Goal: Task Accomplishment & Management: Use online tool/utility

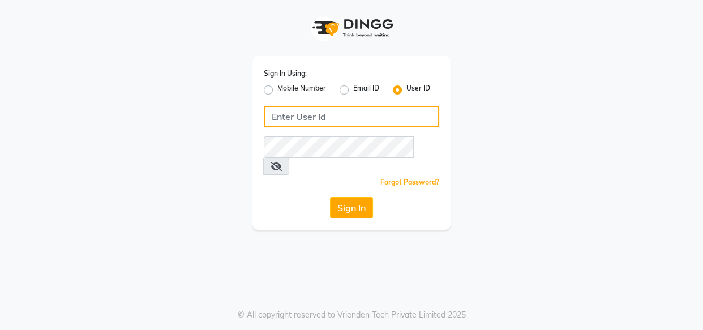
type input "invoke"
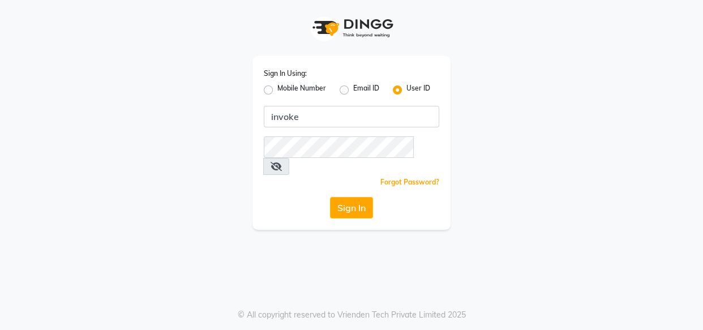
click at [337, 197] on button "Sign In" at bounding box center [351, 208] width 43 height 22
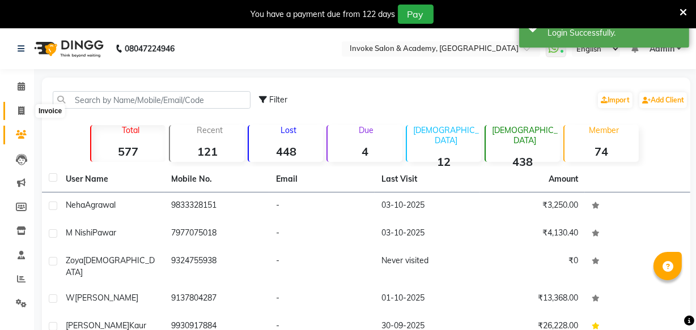
click at [23, 108] on icon at bounding box center [21, 110] width 6 height 8
select select "service"
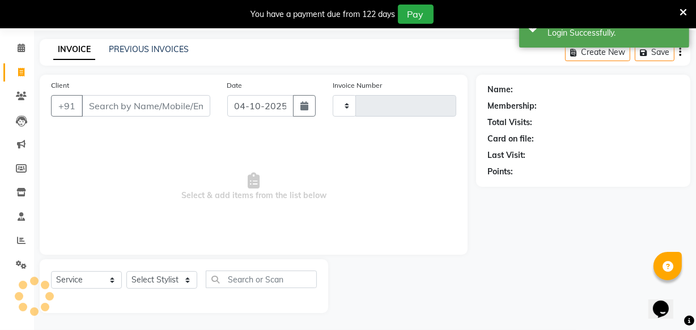
click at [100, 105] on input "Client" at bounding box center [146, 106] width 129 height 22
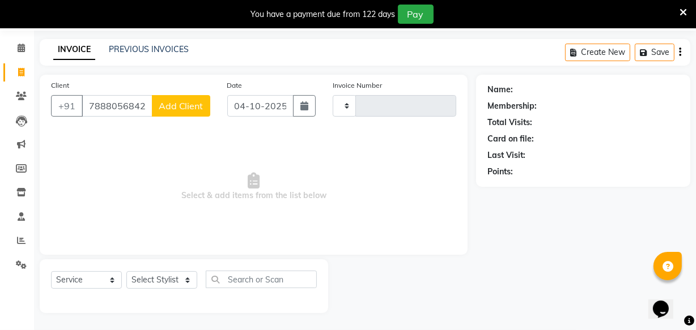
type input "7888056842"
click at [183, 103] on span "Add Client" at bounding box center [181, 105] width 45 height 11
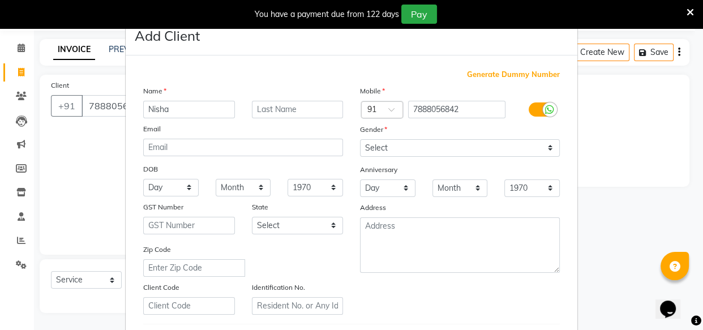
type input "Nisha"
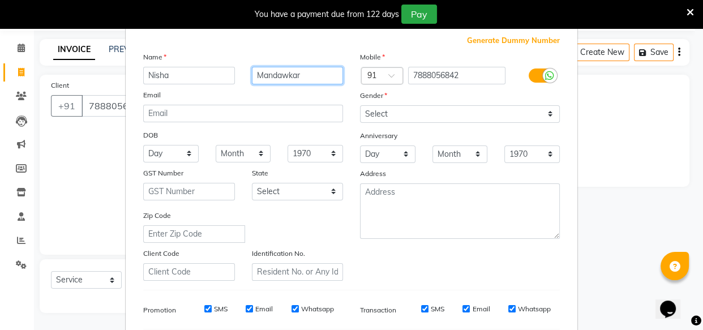
scroll to position [51, 0]
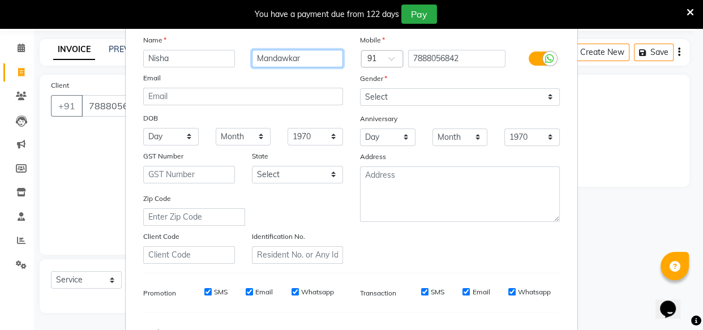
type input "Mandawkar"
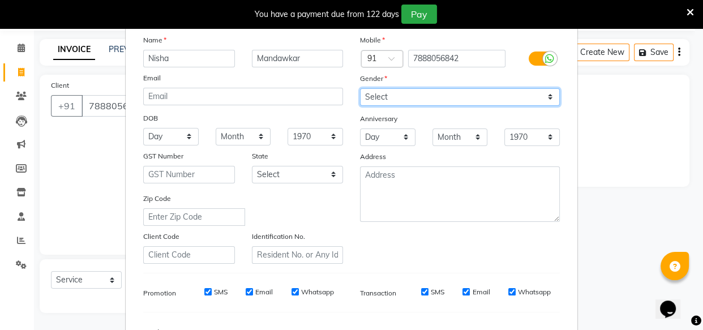
click at [379, 99] on select "Select [DEMOGRAPHIC_DATA] [DEMOGRAPHIC_DATA] Other Prefer Not To Say" at bounding box center [460, 97] width 200 height 18
select select "[DEMOGRAPHIC_DATA]"
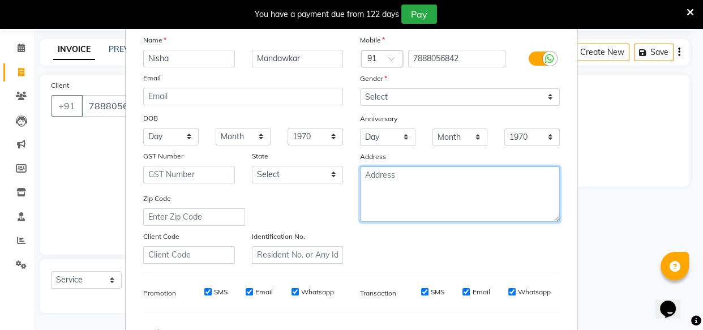
click at [389, 194] on textarea at bounding box center [460, 195] width 200 height 56
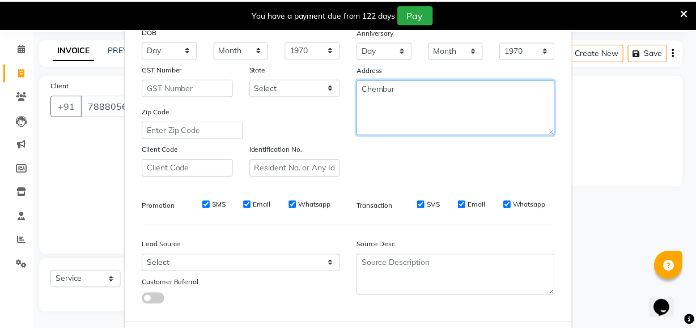
scroll to position [196, 0]
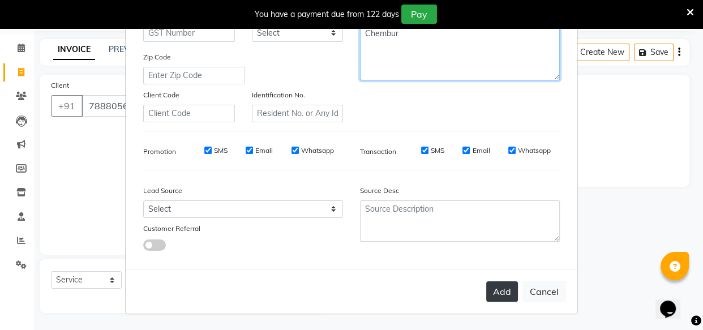
type textarea "Chembur"
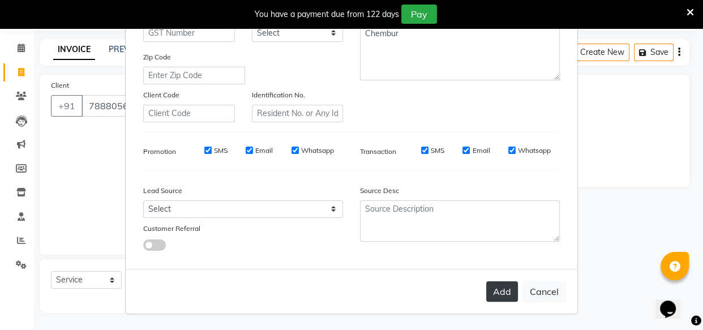
click at [499, 292] on button "Add" at bounding box center [503, 292] width 32 height 20
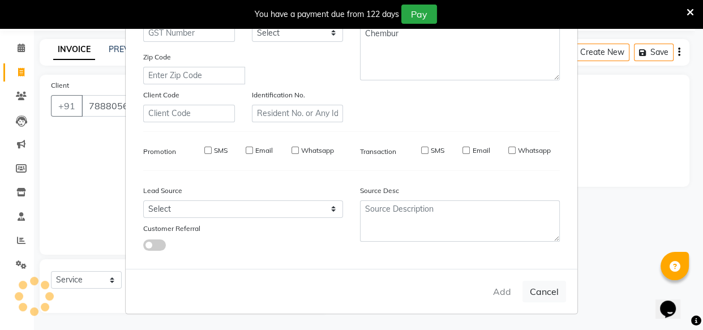
select select
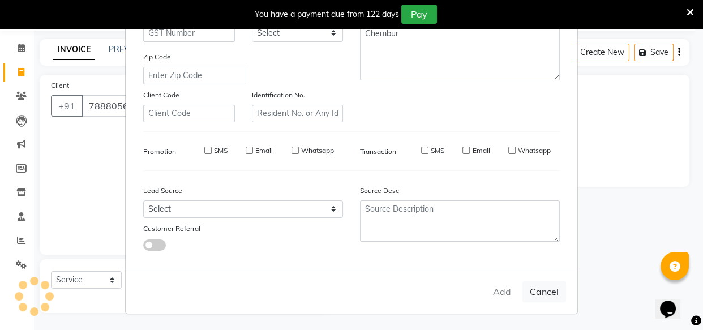
select select
checkbox input "false"
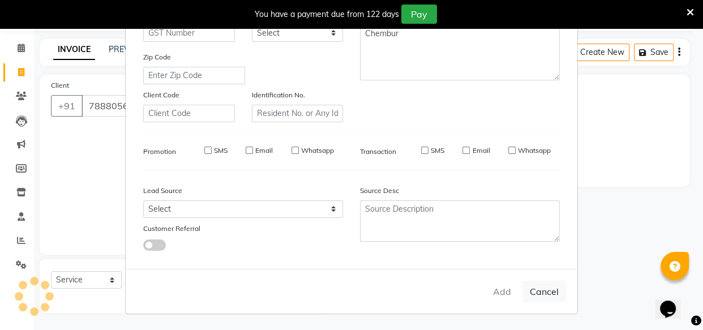
checkbox input "false"
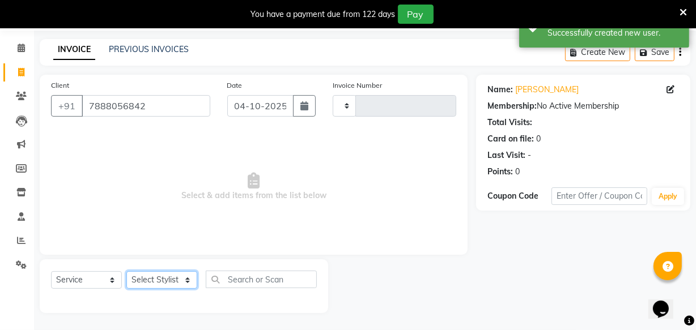
click at [176, 274] on select "Select Stylist Akshay Dakshada [PERSON_NAME] [PERSON_NAME]" at bounding box center [161, 280] width 71 height 18
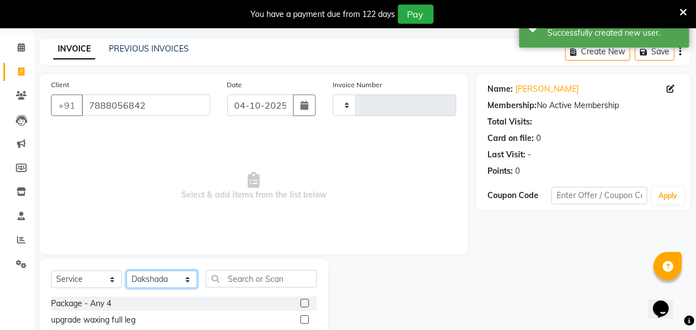
click at [167, 282] on select "Select Stylist Akshay Dakshada [PERSON_NAME] [PERSON_NAME]" at bounding box center [161, 280] width 71 height 18
select select "36992"
click at [167, 282] on select "Select Stylist Akshay Dakshada [PERSON_NAME] [PERSON_NAME]" at bounding box center [161, 280] width 71 height 18
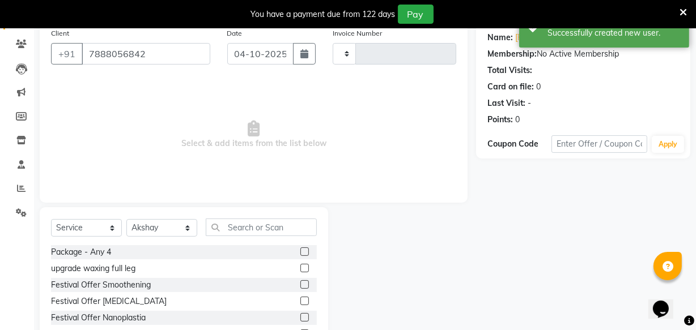
click at [300, 318] on label at bounding box center [304, 317] width 8 height 8
click at [300, 318] on input "checkbox" at bounding box center [303, 317] width 7 height 7
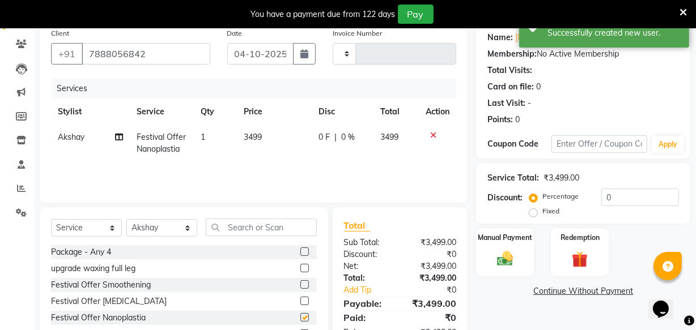
checkbox input "false"
click at [492, 254] on div "Manual Payment" at bounding box center [505, 252] width 60 height 50
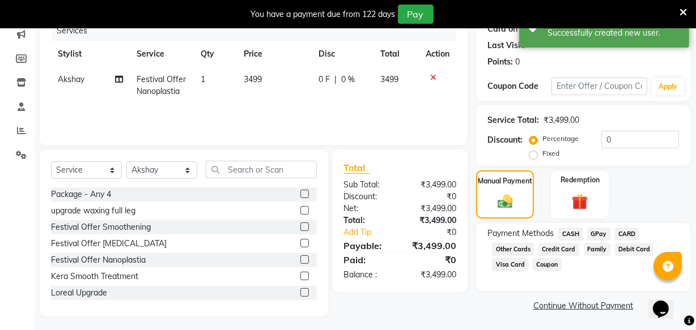
scroll to position [152, 0]
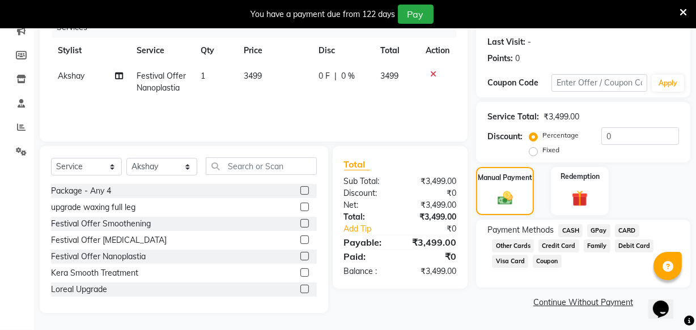
click at [600, 232] on span "GPay" at bounding box center [598, 230] width 23 height 13
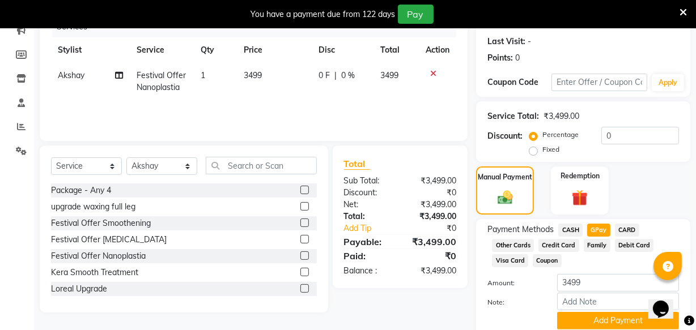
scroll to position [197, 0]
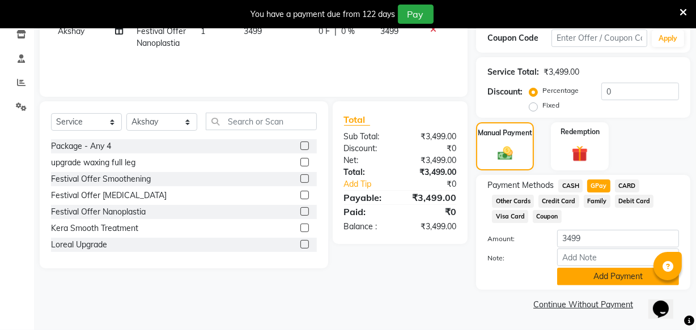
click at [566, 273] on button "Add Payment" at bounding box center [618, 277] width 122 height 18
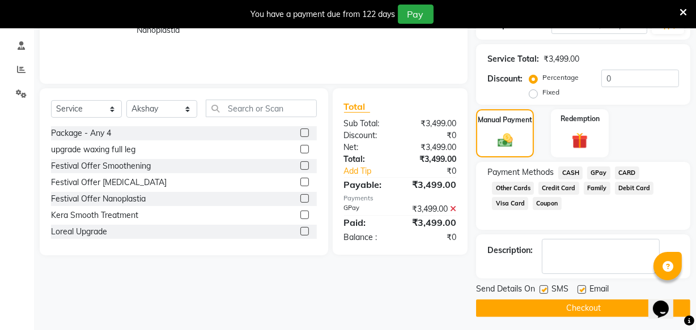
scroll to position [213, 0]
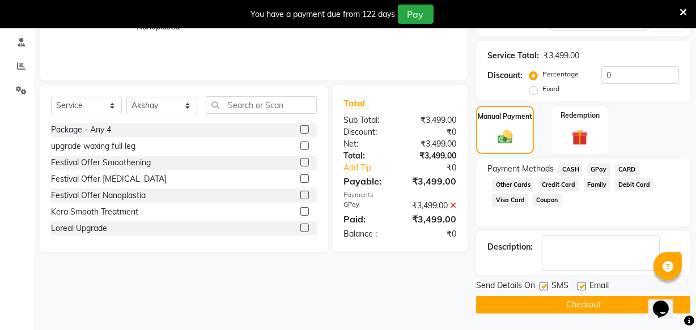
click at [498, 306] on button "Checkout" at bounding box center [583, 305] width 214 height 18
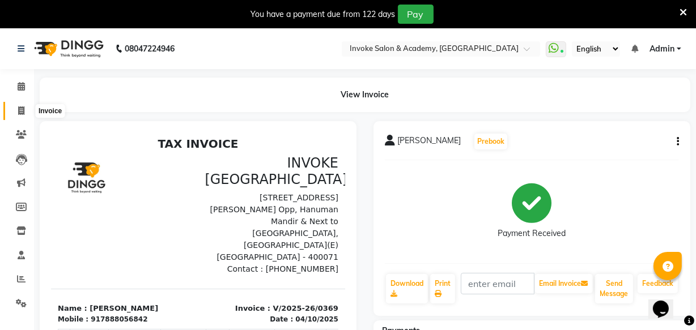
click at [20, 111] on icon at bounding box center [21, 110] width 6 height 8
select select "service"
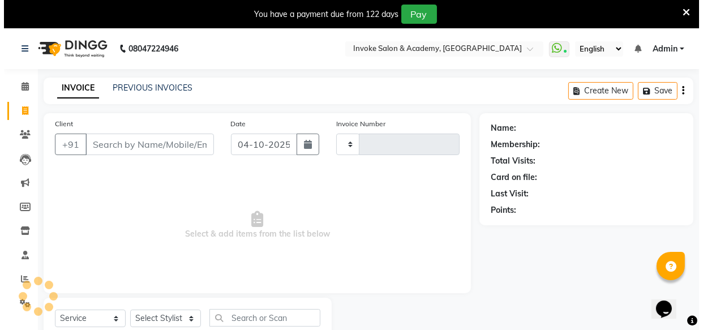
scroll to position [39, 0]
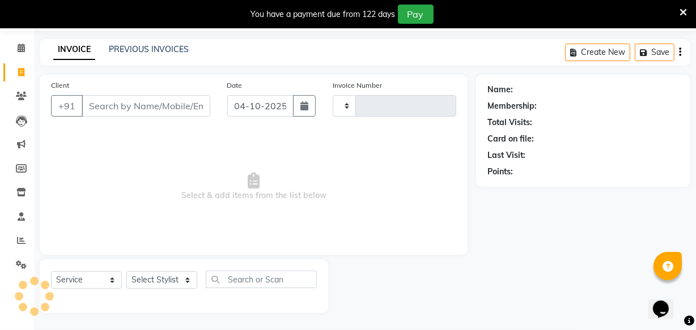
type input "0370"
select select "5499"
click at [103, 109] on input "Client" at bounding box center [146, 106] width 129 height 22
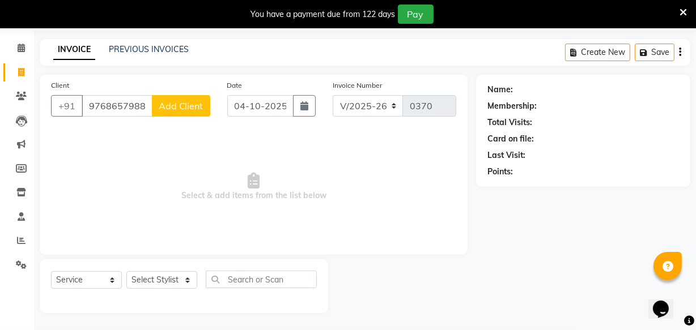
type input "9768657988"
click at [178, 103] on span "Add Client" at bounding box center [181, 105] width 45 height 11
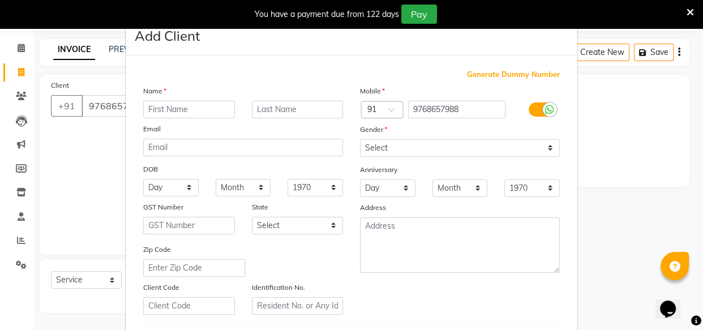
click at [206, 110] on input "text" at bounding box center [189, 110] width 92 height 18
type input "Arti"
type input "[PERSON_NAME]"
click at [150, 110] on input "Arti" at bounding box center [189, 110] width 92 height 18
type input "Aarti"
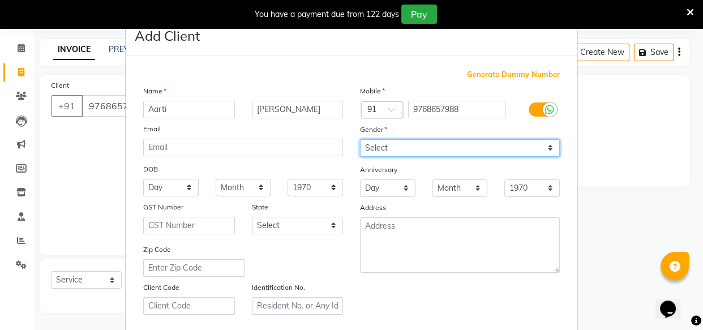
click at [402, 148] on select "Select [DEMOGRAPHIC_DATA] [DEMOGRAPHIC_DATA] Other Prefer Not To Say" at bounding box center [460, 148] width 200 height 18
select select "[DEMOGRAPHIC_DATA]"
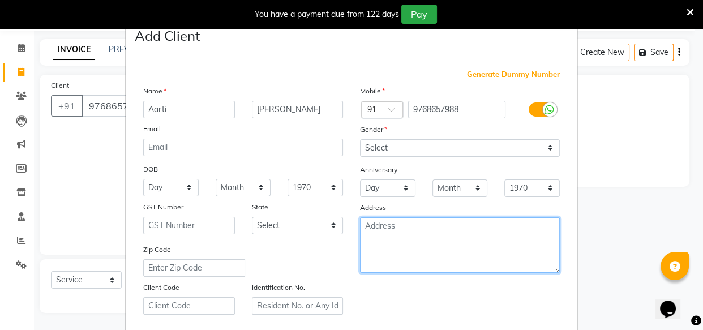
click at [381, 231] on textarea at bounding box center [460, 246] width 200 height 56
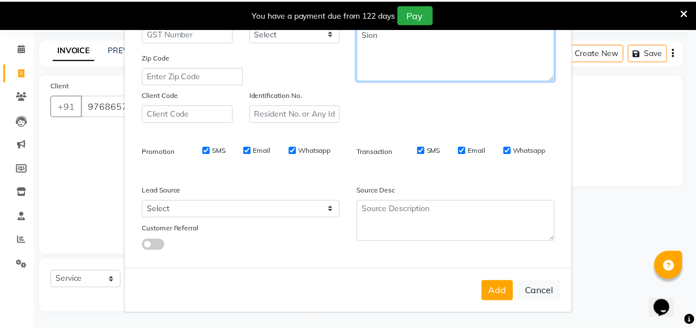
scroll to position [196, 0]
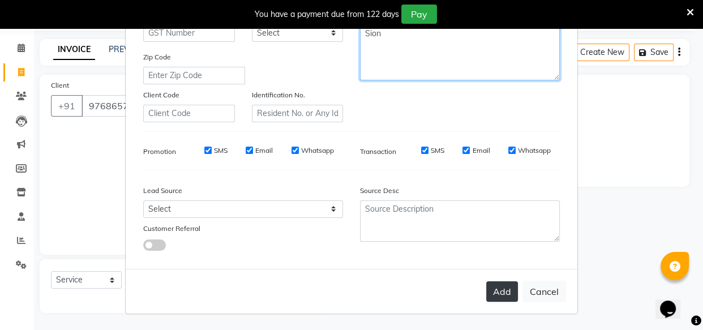
type textarea "Sion"
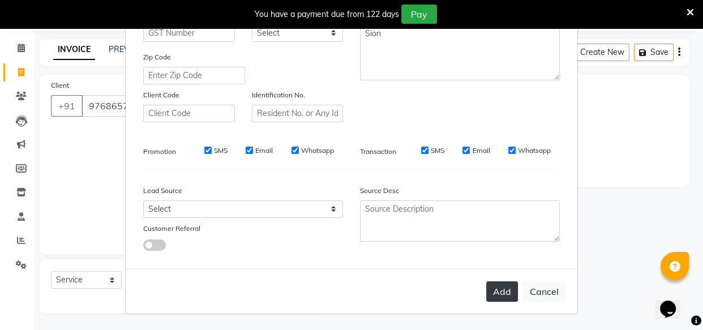
click at [492, 291] on button "Add" at bounding box center [503, 292] width 32 height 20
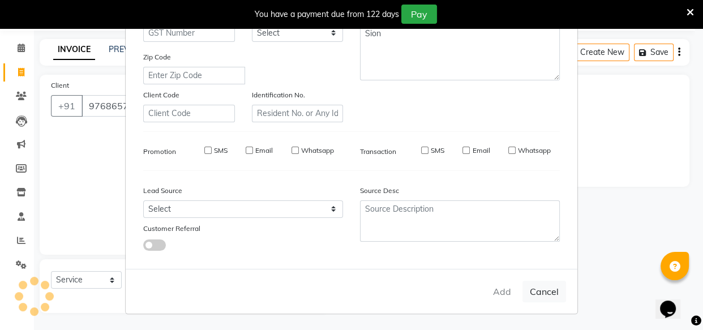
select select
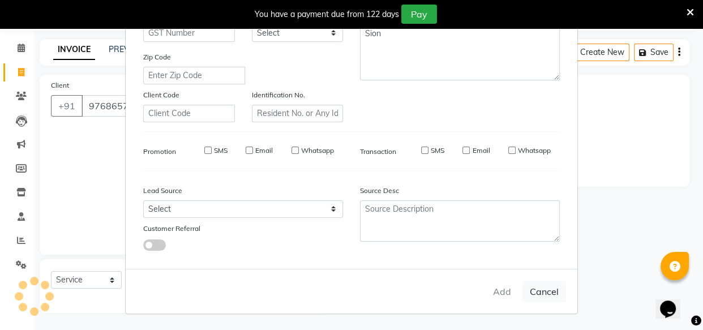
select select
checkbox input "false"
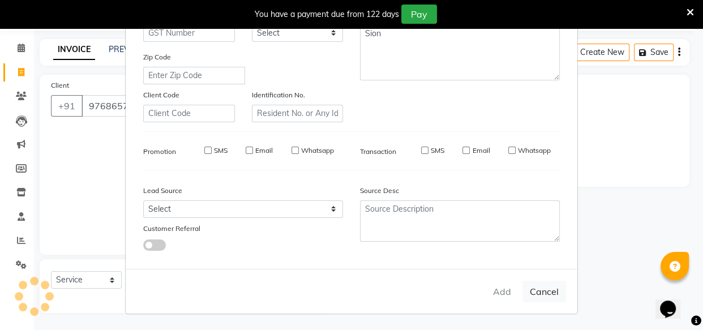
checkbox input "false"
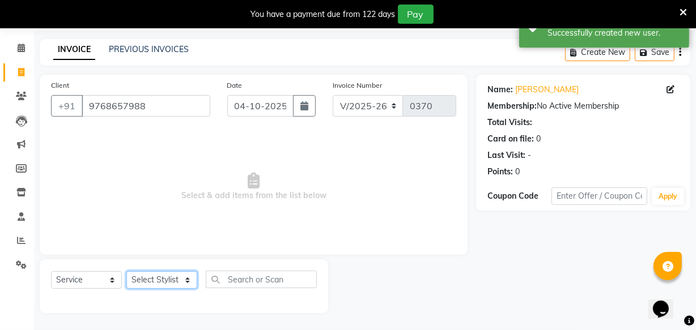
click at [171, 278] on select "Select Stylist Akshay Dakshada [PERSON_NAME] [PERSON_NAME]" at bounding box center [161, 280] width 71 height 18
select select "36992"
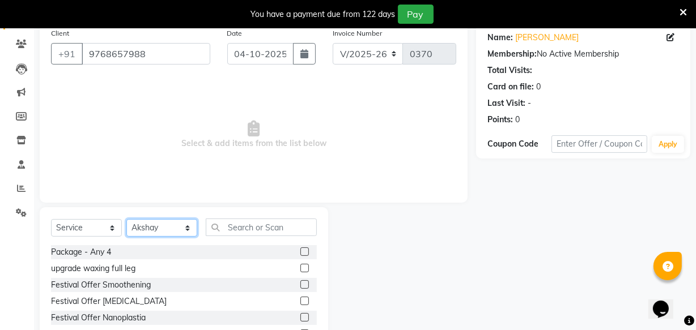
scroll to position [51, 0]
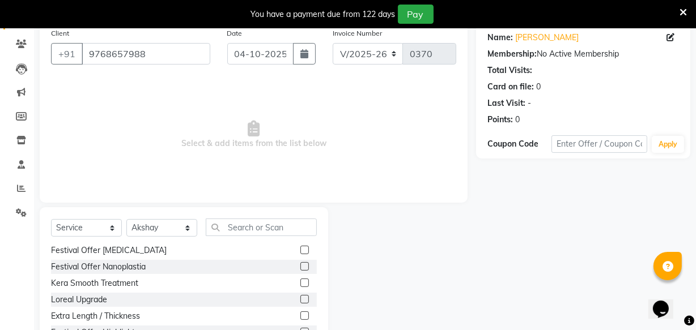
click at [300, 312] on label at bounding box center [304, 316] width 8 height 8
click at [300, 313] on input "checkbox" at bounding box center [303, 316] width 7 height 7
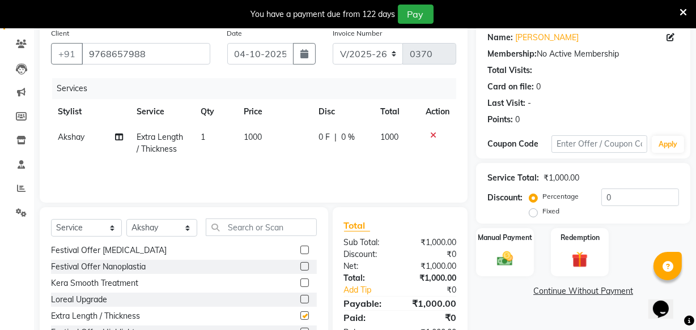
checkbox input "false"
click at [300, 266] on label at bounding box center [304, 266] width 8 height 8
click at [300, 266] on input "checkbox" at bounding box center [303, 266] width 7 height 7
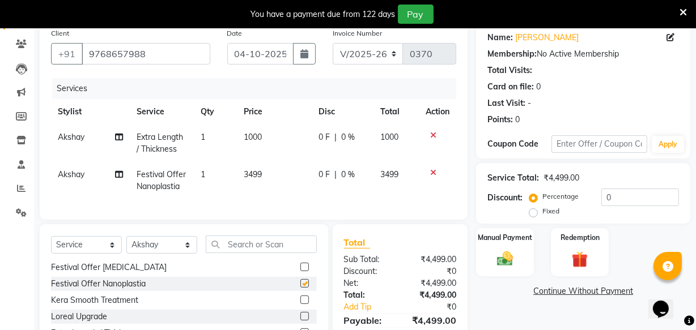
checkbox input "false"
click at [513, 250] on img at bounding box center [504, 258] width 27 height 19
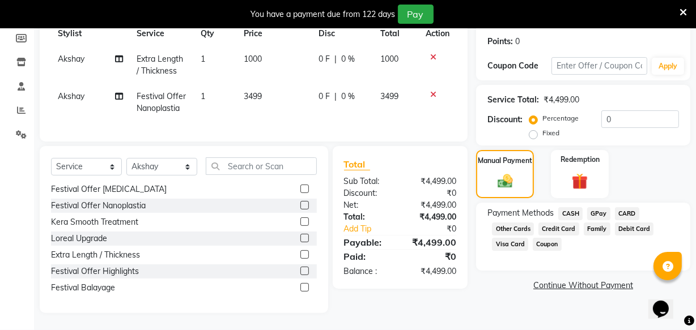
scroll to position [177, 0]
click at [600, 208] on span "GPay" at bounding box center [598, 213] width 23 height 13
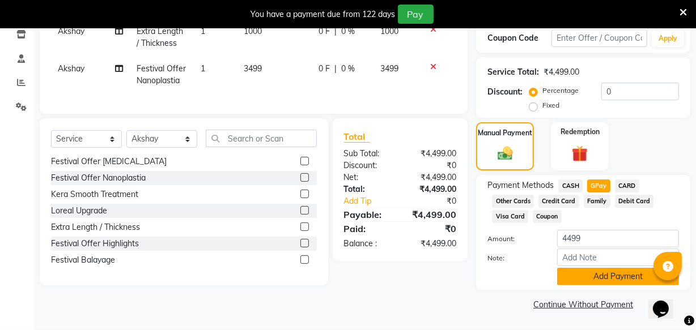
click at [570, 270] on button "Add Payment" at bounding box center [618, 277] width 122 height 18
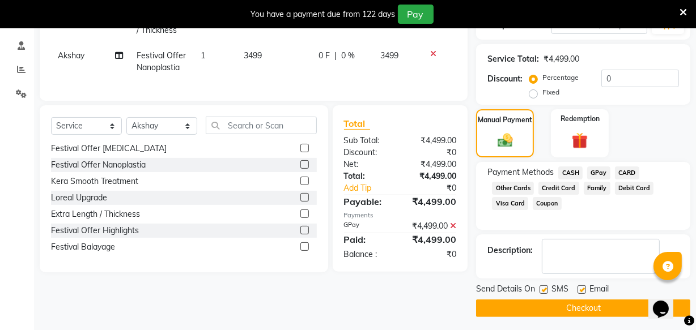
scroll to position [213, 0]
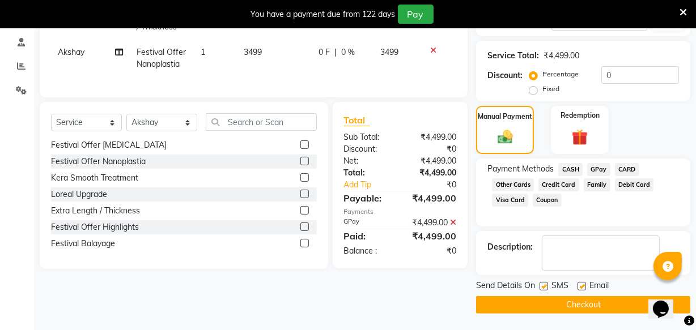
click at [552, 298] on button "Checkout" at bounding box center [583, 305] width 214 height 18
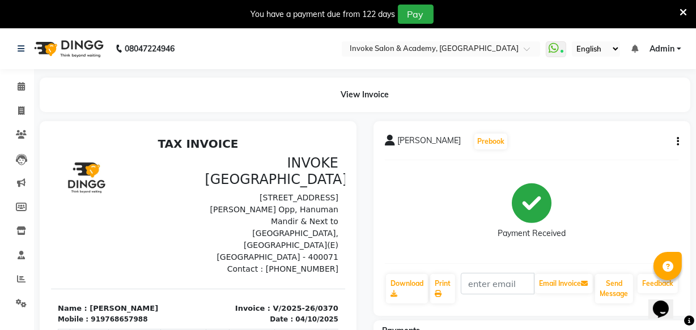
click at [685, 10] on icon at bounding box center [682, 12] width 7 height 10
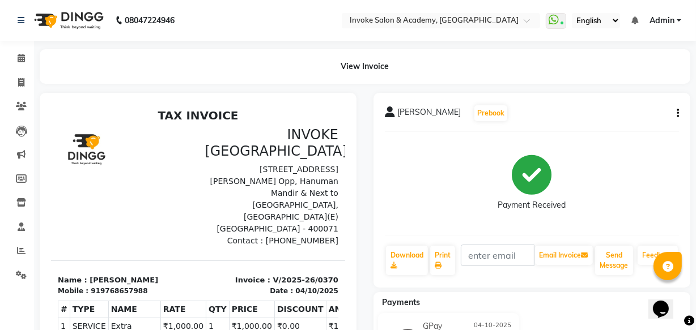
click at [57, 18] on img at bounding box center [68, 21] width 78 height 32
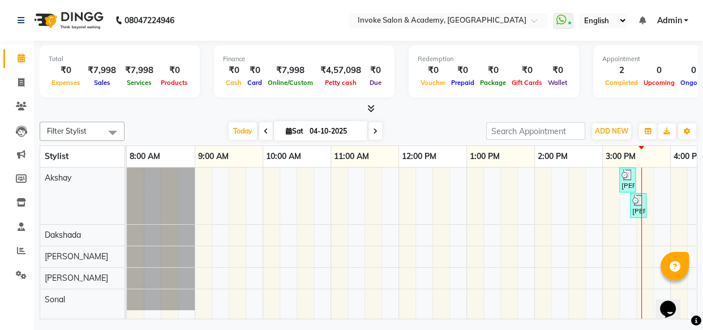
click at [163, 206] on div at bounding box center [161, 196] width 68 height 57
click at [21, 270] on span at bounding box center [21, 275] width 20 height 13
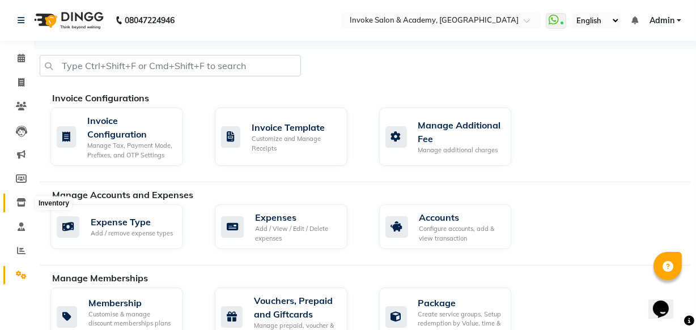
click at [21, 206] on icon at bounding box center [21, 202] width 10 height 8
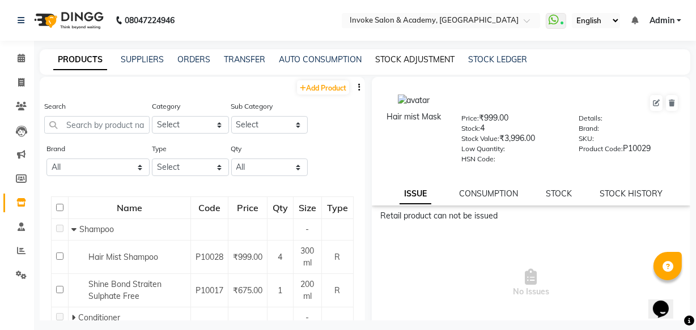
click at [405, 56] on link "STOCK ADJUSTMENT" at bounding box center [414, 59] width 79 height 10
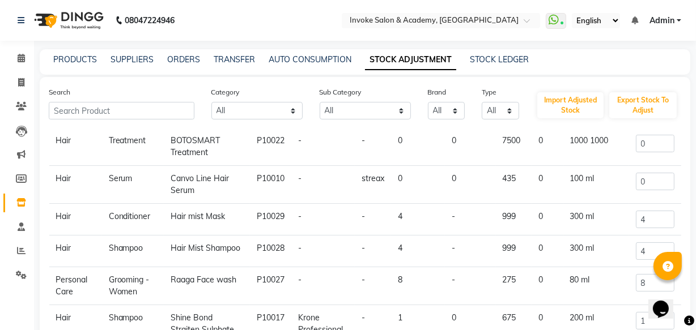
scroll to position [109, 0]
click at [28, 78] on span at bounding box center [21, 82] width 20 height 13
select select "service"
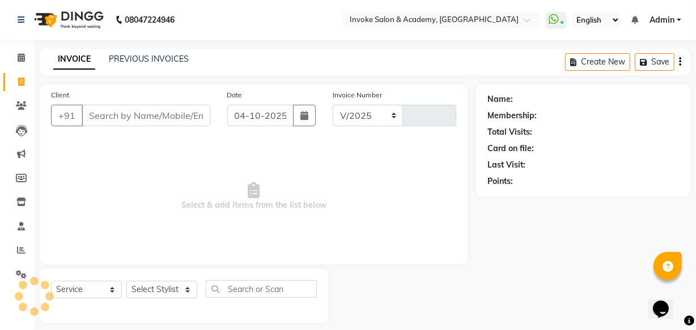
scroll to position [11, 0]
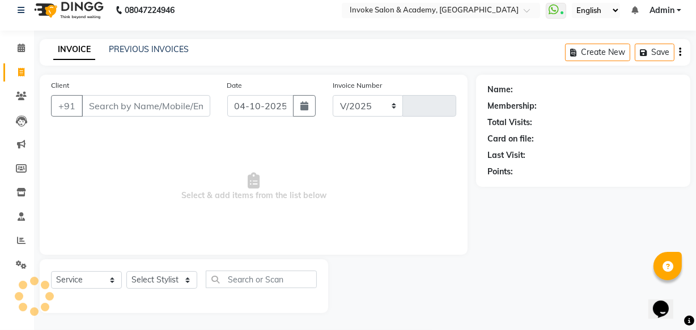
select select "5499"
type input "0371"
click at [131, 52] on link "PREVIOUS INVOICES" at bounding box center [149, 49] width 80 height 10
